Goal: Transaction & Acquisition: Book appointment/travel/reservation

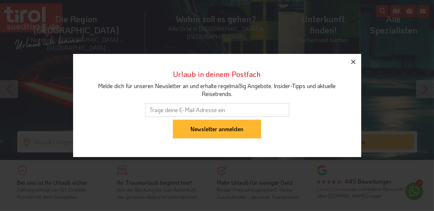
click at [356, 64] on icon "button" at bounding box center [353, 62] width 9 height 9
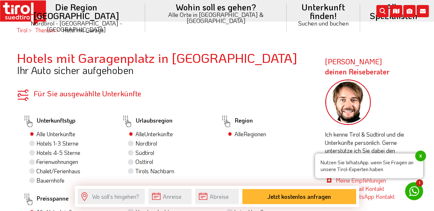
scroll to position [189, 0]
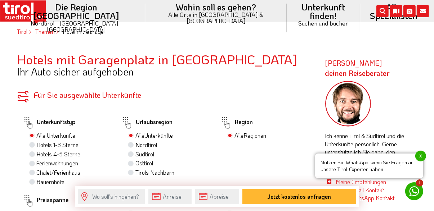
click at [37, 157] on label "Hotels 4-5 Sterne" at bounding box center [59, 154] width 44 height 8
click at [33, 157] on input "Hotels 4-5 Sterne" at bounding box center [33, 154] width 5 height 5
radio input "true"
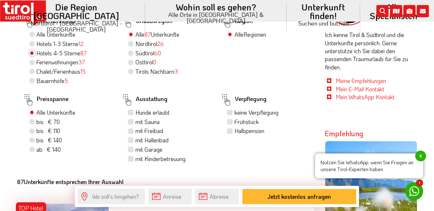
scroll to position [325, 0]
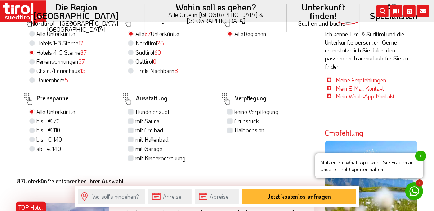
click at [37, 134] on label "bis € 110 bis CHF 103" at bounding box center [49, 130] width 24 height 8
click at [34, 132] on input "bis € 110 bis CHF 103" at bounding box center [33, 130] width 5 height 5
radio input "true"
click at [135, 153] on label "mit Garage" at bounding box center [148, 149] width 27 height 8
click at [132, 151] on input "mit Garage" at bounding box center [131, 149] width 5 height 5
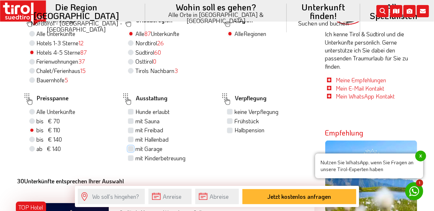
checkbox input "true"
click at [39, 134] on span "bis € 110" at bounding box center [49, 130] width 24 height 8
click at [35, 132] on input "bis € 110 bis CHF 103" at bounding box center [33, 130] width 5 height 5
click at [37, 144] on label "bis € 140 bis CHF 131" at bounding box center [50, 140] width 26 height 8
click at [33, 142] on input "bis € 140 bis CHF 131" at bounding box center [33, 139] width 5 height 5
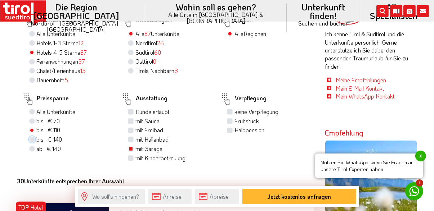
radio input "true"
click at [234, 125] on label "Frühstück" at bounding box center [246, 121] width 24 height 8
click at [231, 123] on input "Frühstück" at bounding box center [230, 121] width 5 height 5
checkbox input "true"
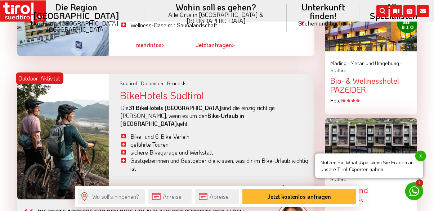
scroll to position [896, 0]
click at [189, 101] on div "BikeHotels Südtirol" at bounding box center [217, 95] width 194 height 11
